Goal: Task Accomplishment & Management: Manage account settings

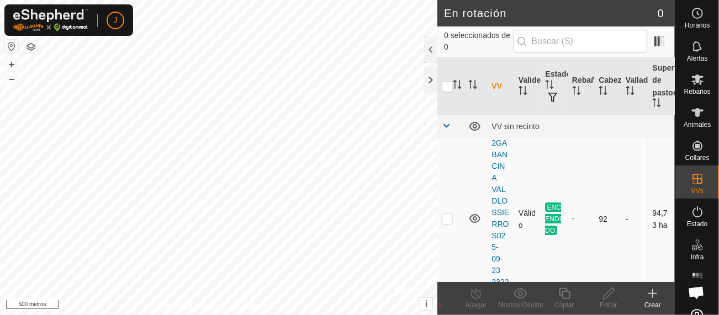
click at [447, 220] on p-checkbox at bounding box center [447, 218] width 11 height 9
checkbox input "true"
click at [476, 292] on icon at bounding box center [476, 293] width 10 height 11
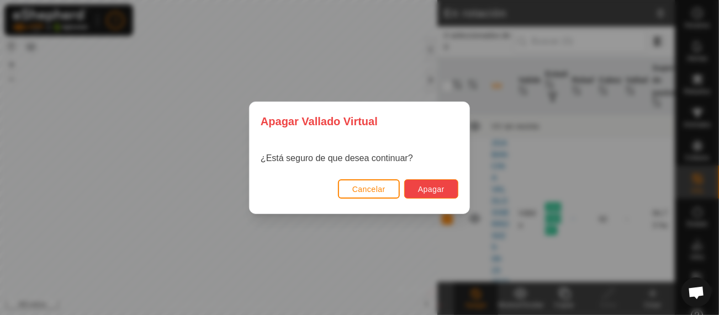
click at [427, 186] on font "Apagar" at bounding box center [431, 189] width 27 height 9
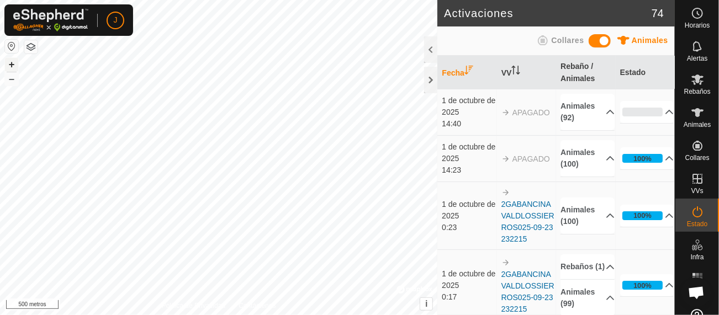
click at [12, 61] on font "+" at bounding box center [12, 65] width 6 height 12
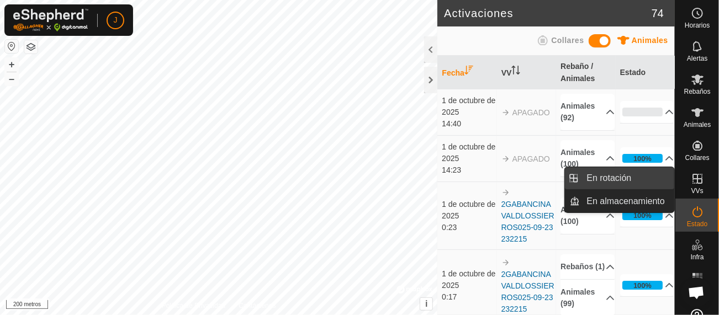
drag, startPoint x: 669, startPoint y: 175, endPoint x: 613, endPoint y: 179, distance: 57.1
click at [613, 179] on link "En rotación" at bounding box center [628, 178] width 94 height 22
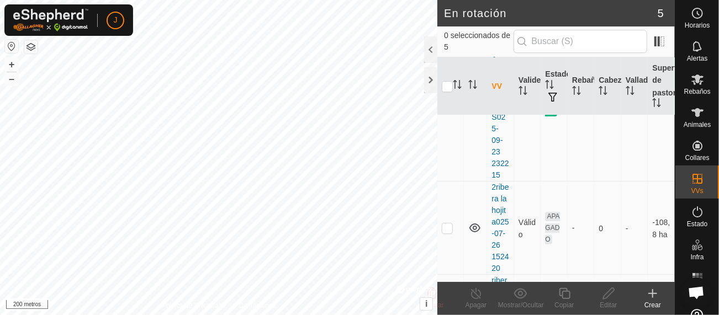
scroll to position [124, 0]
click at [443, 227] on p-checkbox at bounding box center [447, 222] width 11 height 9
checkbox input "true"
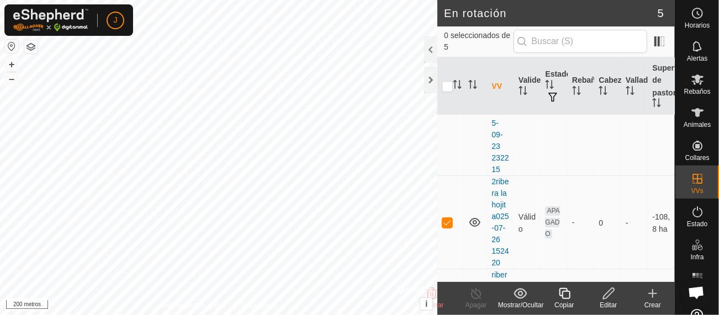
click at [606, 293] on icon at bounding box center [608, 293] width 11 height 11
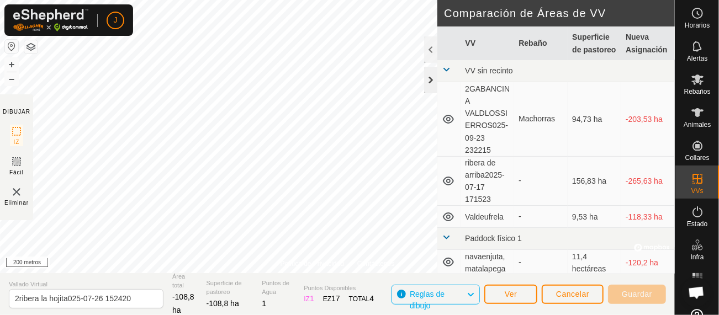
click at [432, 85] on div at bounding box center [430, 80] width 13 height 27
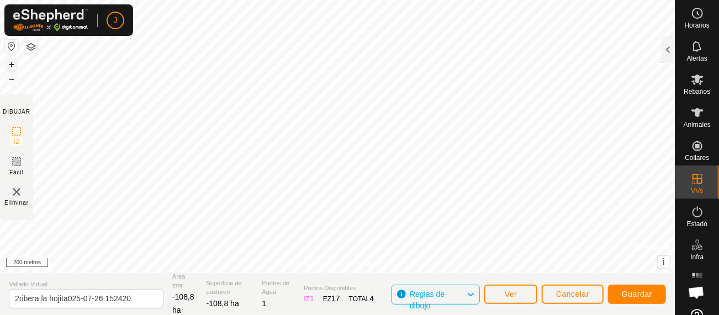
click at [11, 64] on font "+" at bounding box center [12, 65] width 6 height 12
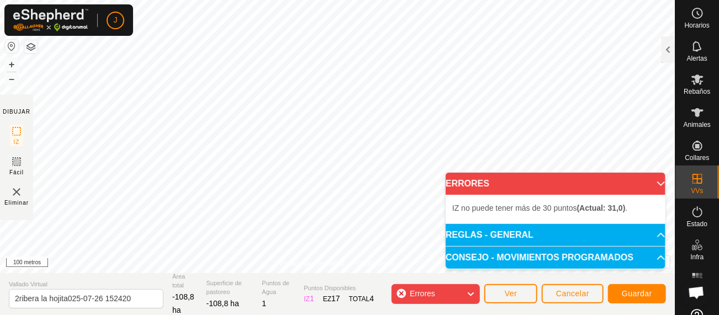
click at [657, 181] on p-accordion-header "ERRORES" at bounding box center [556, 184] width 220 height 22
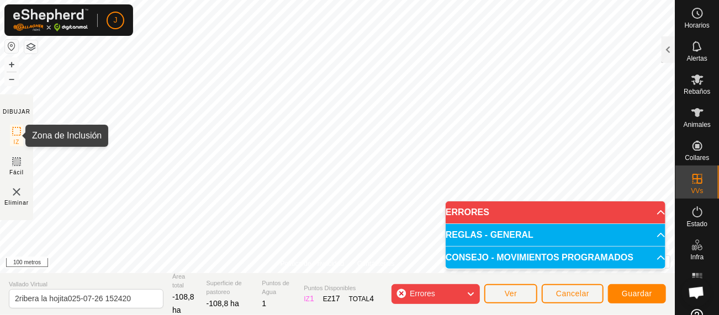
click at [15, 127] on rect at bounding box center [16, 131] width 9 height 9
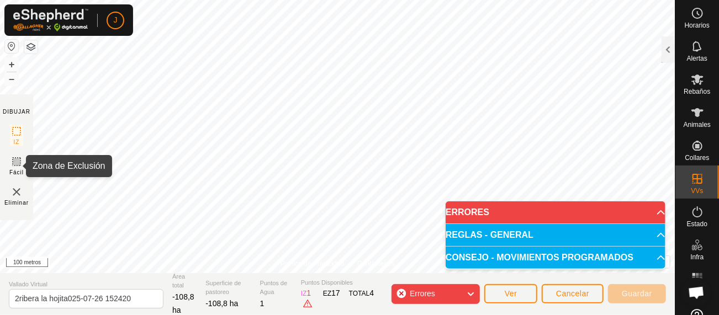
click at [18, 162] on icon at bounding box center [16, 161] width 13 height 13
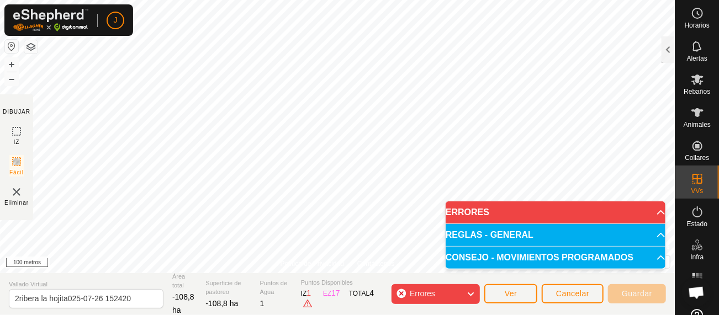
click at [263, 0] on html "J Horarios Alertas Rebaños Animales Collares VVs Estado Infra Mapa de Calor Ayu…" at bounding box center [359, 157] width 719 height 315
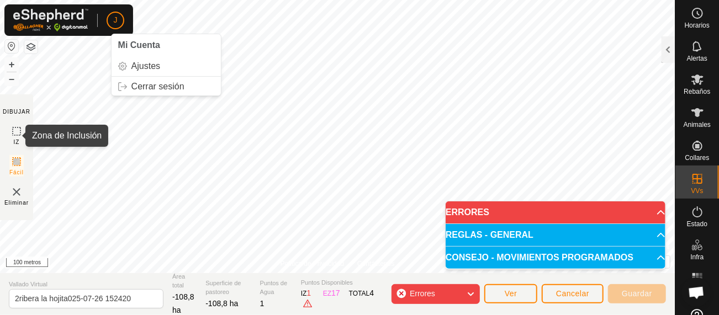
click at [15, 131] on icon at bounding box center [16, 131] width 13 height 13
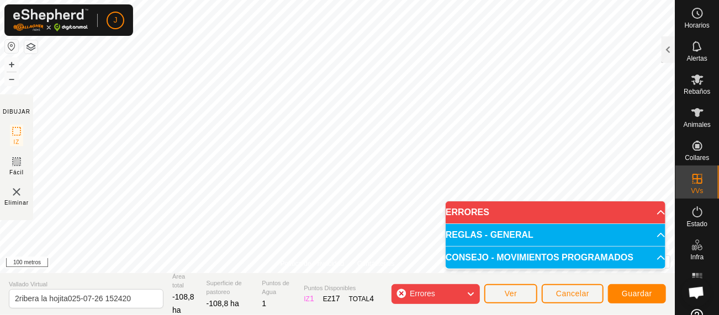
click at [469, 296] on icon at bounding box center [470, 294] width 9 height 14
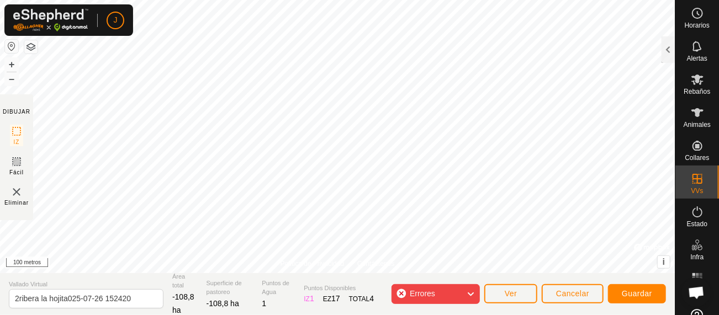
click at [472, 296] on icon at bounding box center [470, 294] width 9 height 14
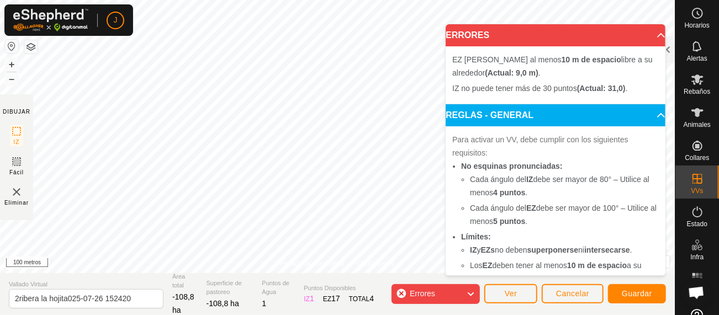
click at [473, 295] on icon at bounding box center [470, 294] width 9 height 14
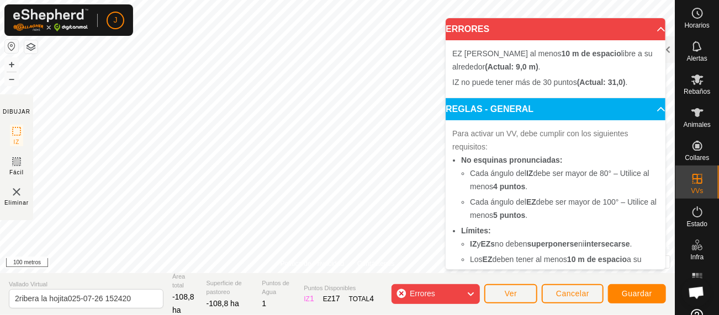
click at [472, 293] on icon at bounding box center [470, 294] width 9 height 14
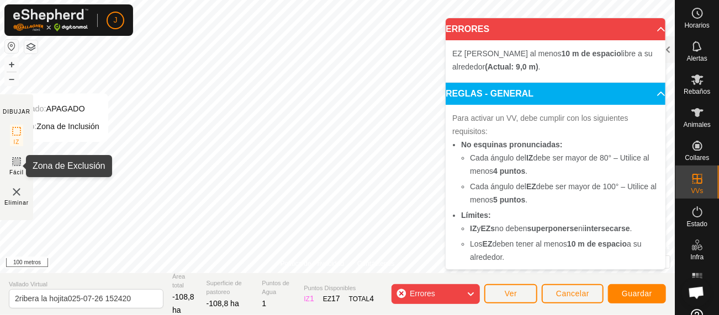
click at [19, 163] on icon at bounding box center [16, 161] width 13 height 13
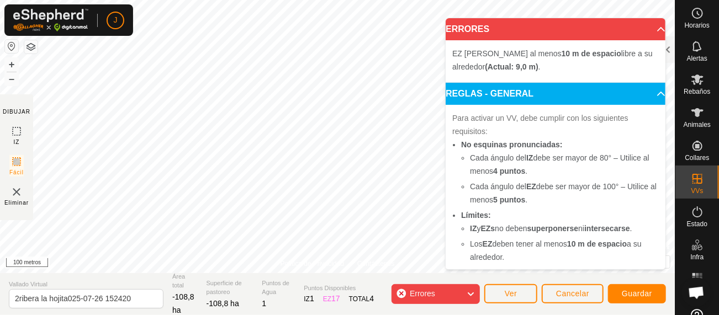
click at [473, 291] on icon at bounding box center [470, 294] width 9 height 14
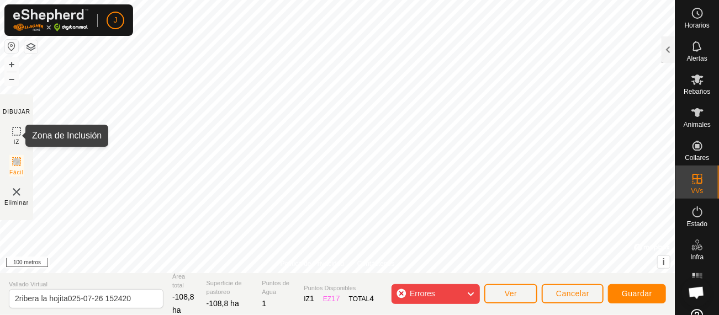
click at [17, 130] on icon at bounding box center [16, 131] width 13 height 13
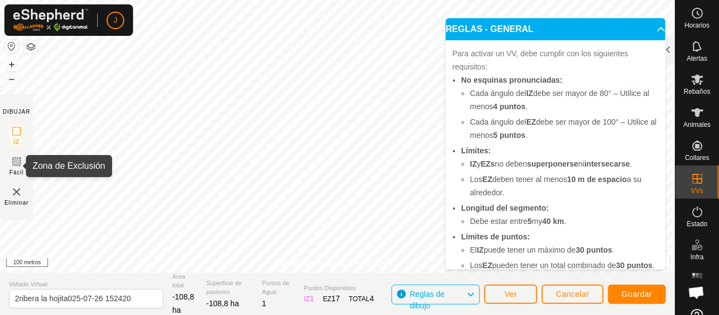
click at [15, 166] on rect at bounding box center [16, 161] width 9 height 9
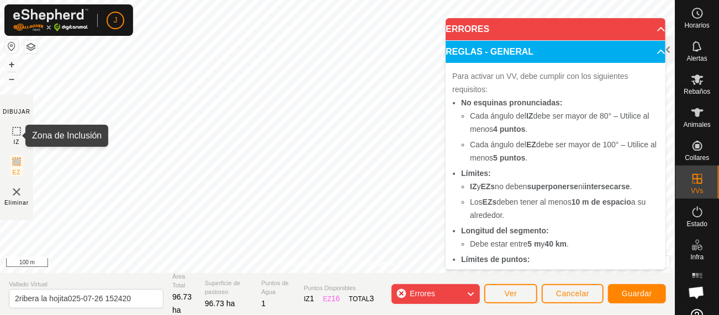
click at [14, 129] on icon at bounding box center [16, 131] width 13 height 13
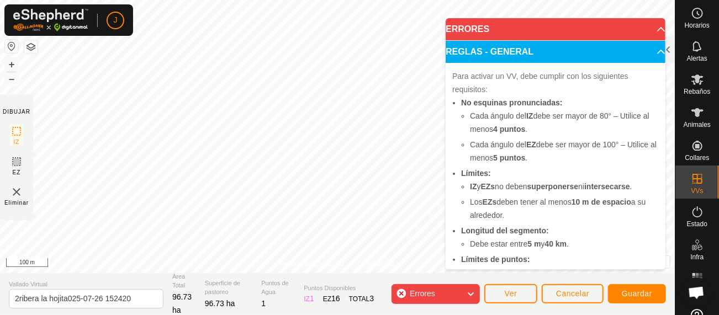
click at [475, 293] on icon at bounding box center [470, 294] width 9 height 14
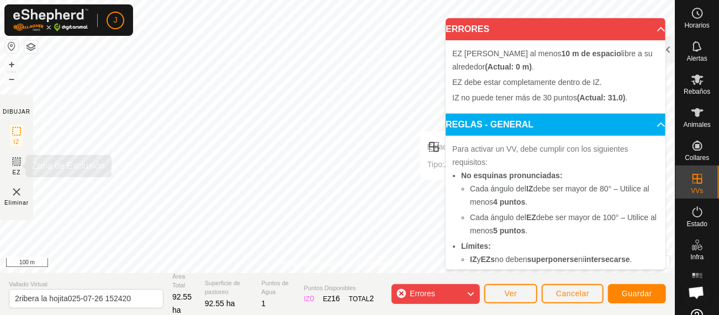
drag, startPoint x: 476, startPoint y: 288, endPoint x: 16, endPoint y: 162, distance: 477.0
click at [16, 162] on icon at bounding box center [16, 161] width 13 height 13
click at [471, 294] on icon at bounding box center [470, 294] width 9 height 14
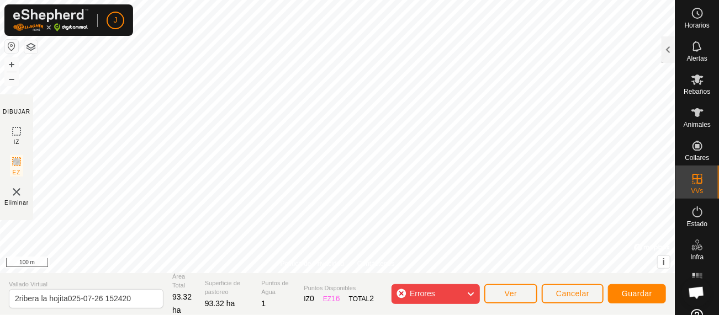
click at [471, 294] on icon at bounding box center [470, 294] width 9 height 14
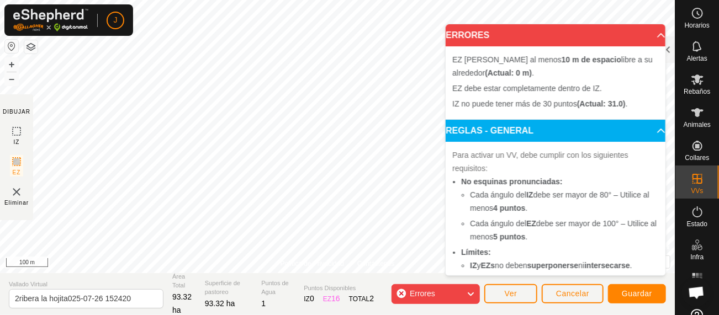
click at [471, 294] on icon at bounding box center [470, 294] width 9 height 14
click at [471, 288] on icon at bounding box center [470, 294] width 9 height 14
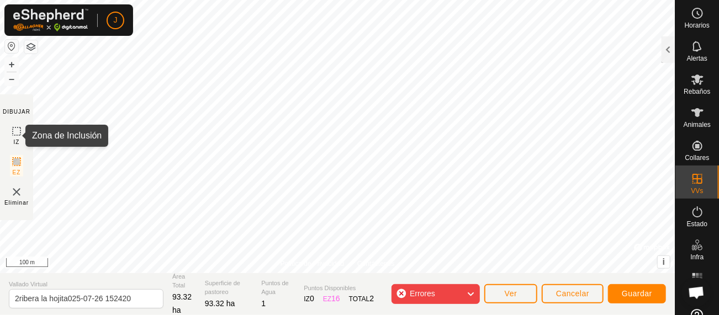
click at [17, 128] on icon at bounding box center [16, 131] width 13 height 13
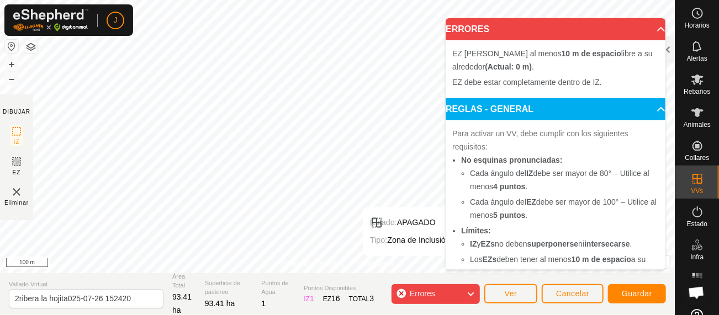
click at [473, 293] on icon at bounding box center [470, 294] width 9 height 14
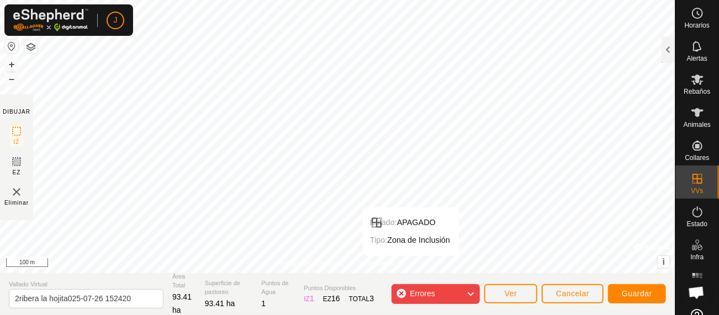
click at [474, 293] on icon at bounding box center [470, 294] width 9 height 14
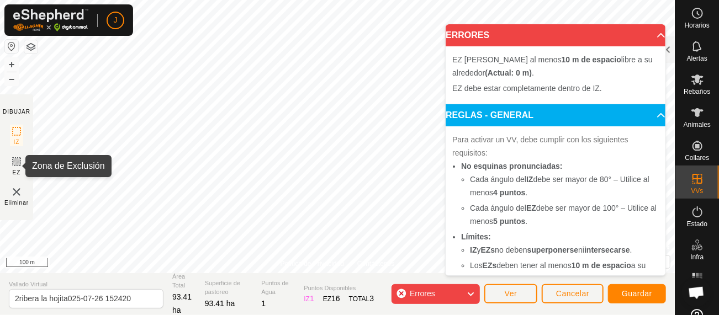
click at [18, 160] on icon at bounding box center [16, 162] width 7 height 7
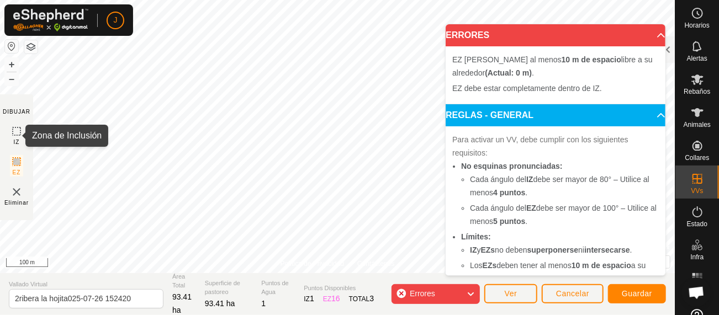
click at [17, 130] on icon at bounding box center [16, 131] width 13 height 13
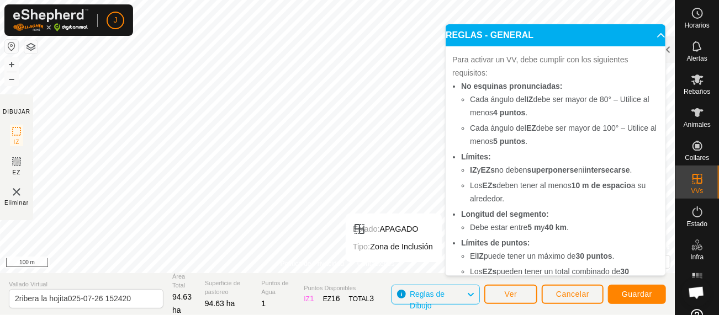
click at [474, 296] on icon at bounding box center [470, 295] width 9 height 14
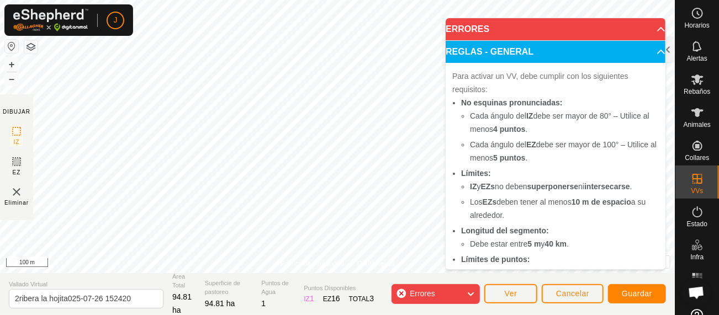
click at [469, 296] on icon at bounding box center [470, 294] width 9 height 14
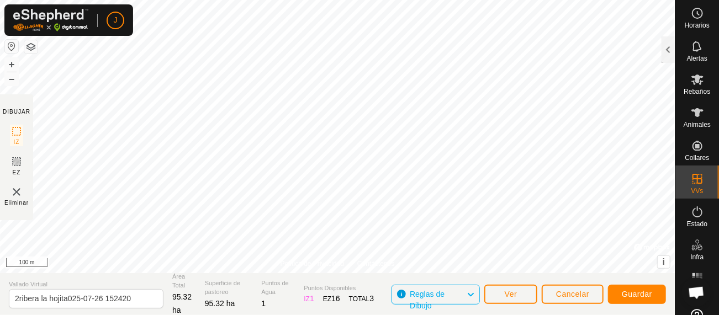
click at [288, 0] on html "J Horarios Alertas Rebaños Animales Collares VVs Estado Infra Mapa de Calor Ayu…" at bounding box center [359, 157] width 719 height 315
click at [634, 297] on span "Guardar" at bounding box center [637, 294] width 30 height 9
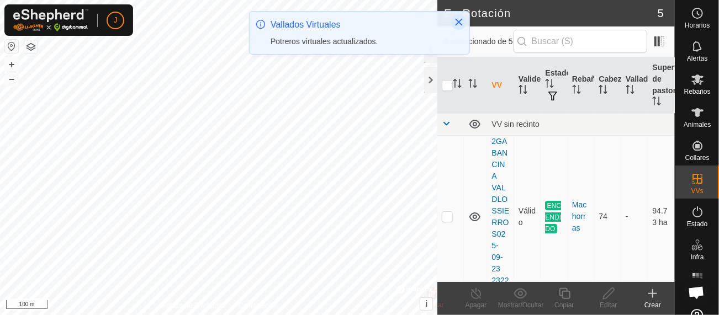
click at [458, 23] on icon "Close" at bounding box center [459, 22] width 7 height 7
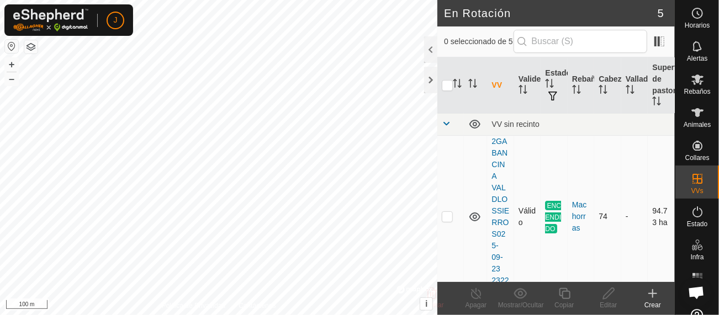
click at [447, 216] on p-checkbox at bounding box center [447, 216] width 11 height 9
checkbox input "true"
click at [474, 294] on icon at bounding box center [476, 293] width 14 height 13
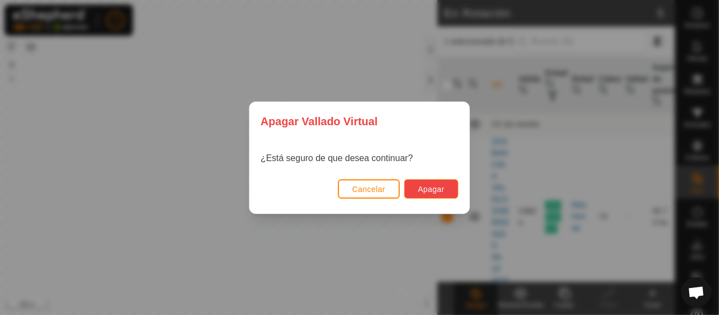
click at [430, 189] on span "Apagar" at bounding box center [431, 189] width 27 height 9
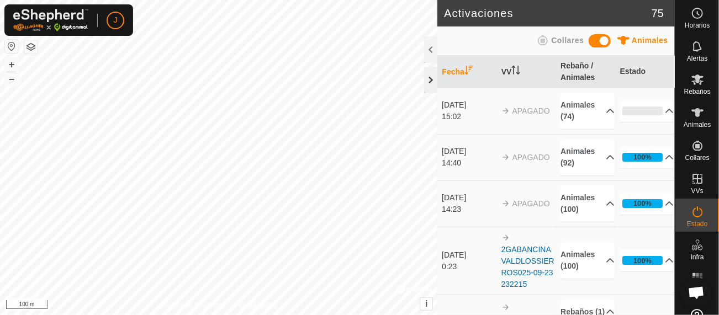
click at [431, 81] on div at bounding box center [430, 80] width 13 height 27
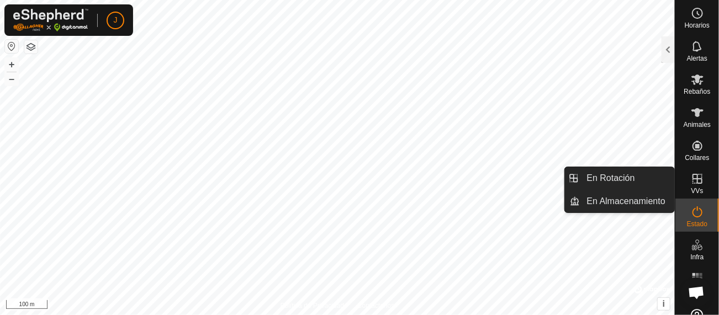
click at [691, 188] on span "VVs" at bounding box center [697, 191] width 12 height 7
click at [612, 173] on link "En Rotación" at bounding box center [628, 178] width 94 height 22
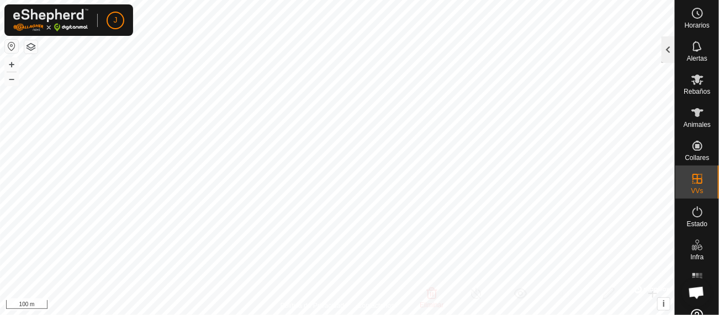
click at [666, 48] on div at bounding box center [668, 49] width 13 height 27
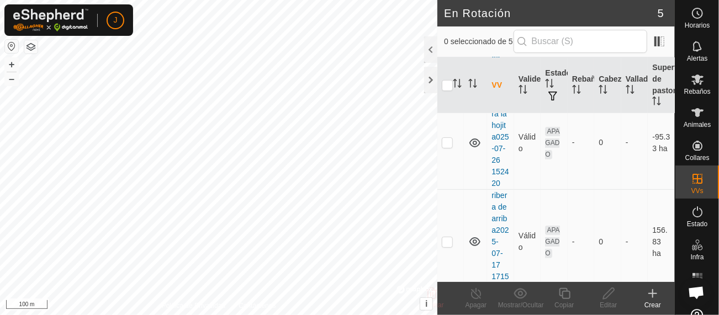
scroll to position [192, 0]
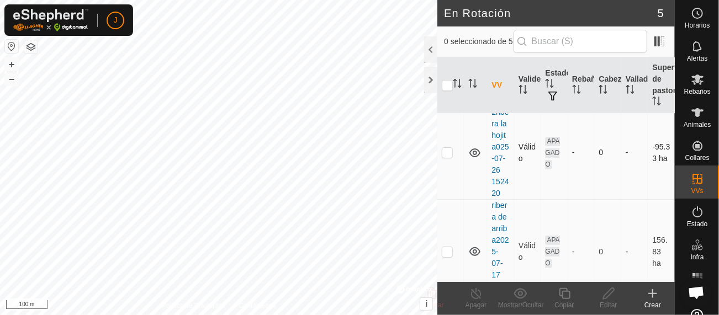
click at [449, 157] on p-checkbox at bounding box center [447, 152] width 11 height 9
click at [430, 51] on div at bounding box center [430, 49] width 13 height 27
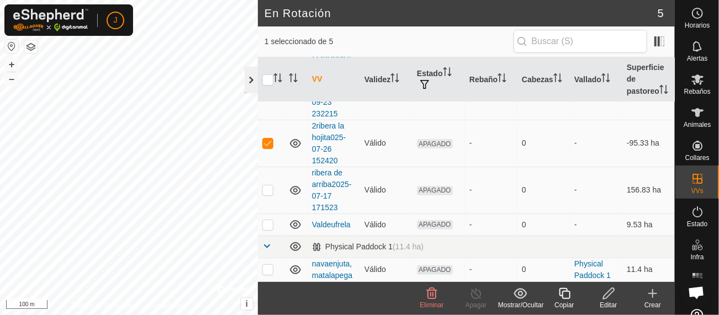
click at [252, 84] on div at bounding box center [251, 80] width 13 height 27
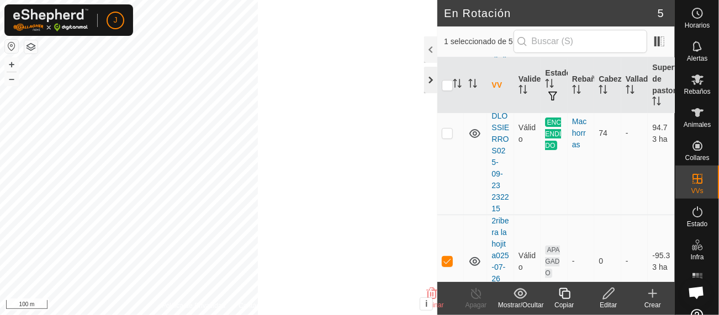
scroll to position [192, 0]
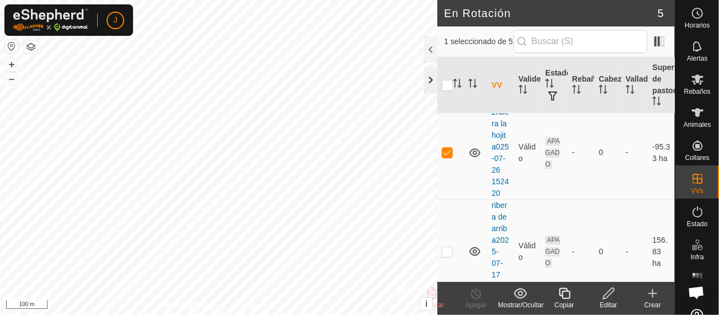
checkbox input "false"
click at [429, 78] on div at bounding box center [430, 80] width 13 height 27
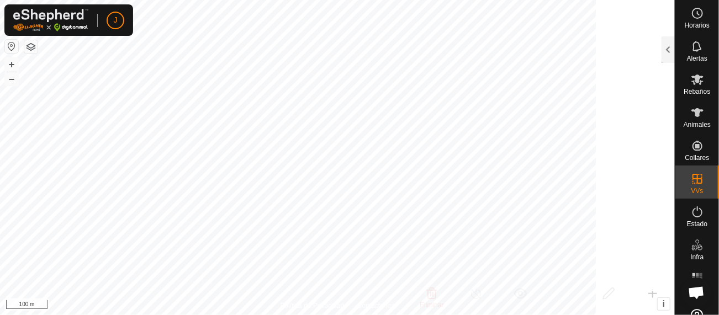
scroll to position [277, 0]
